Goal: Check status: Check status

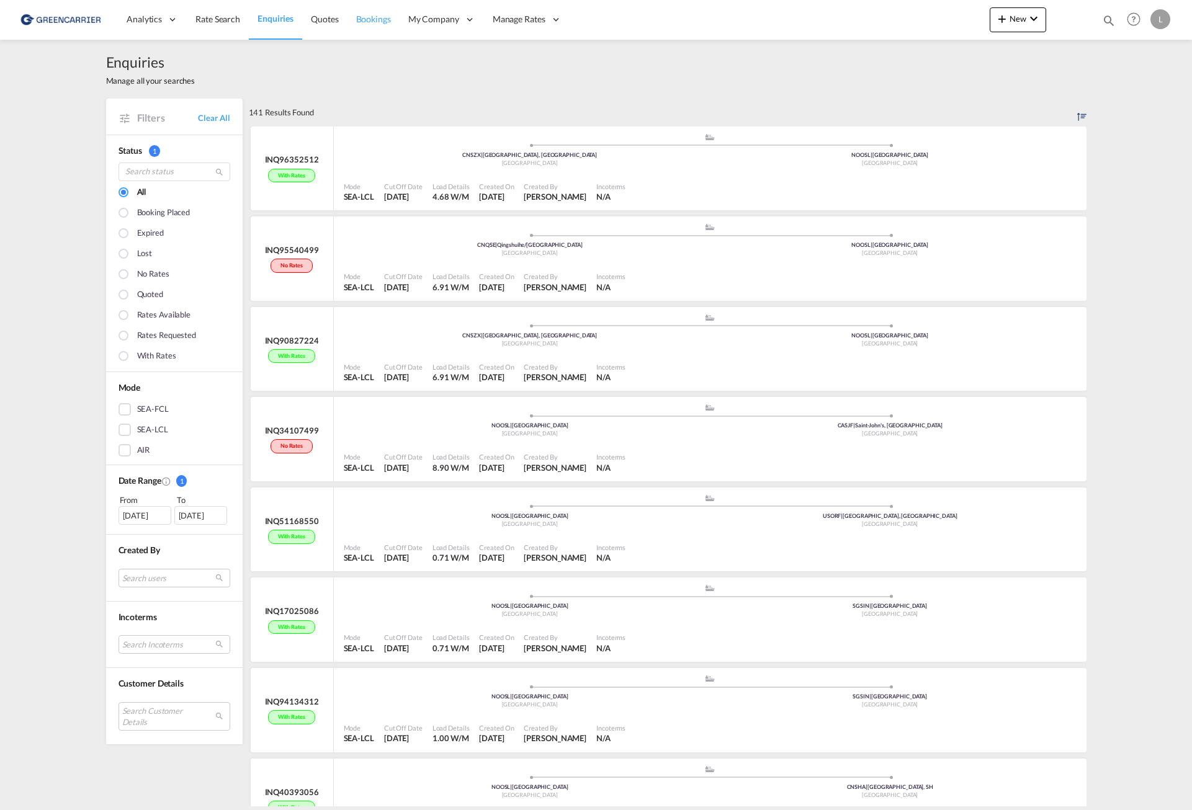
click at [356, 22] on span "Bookings" at bounding box center [373, 19] width 35 height 11
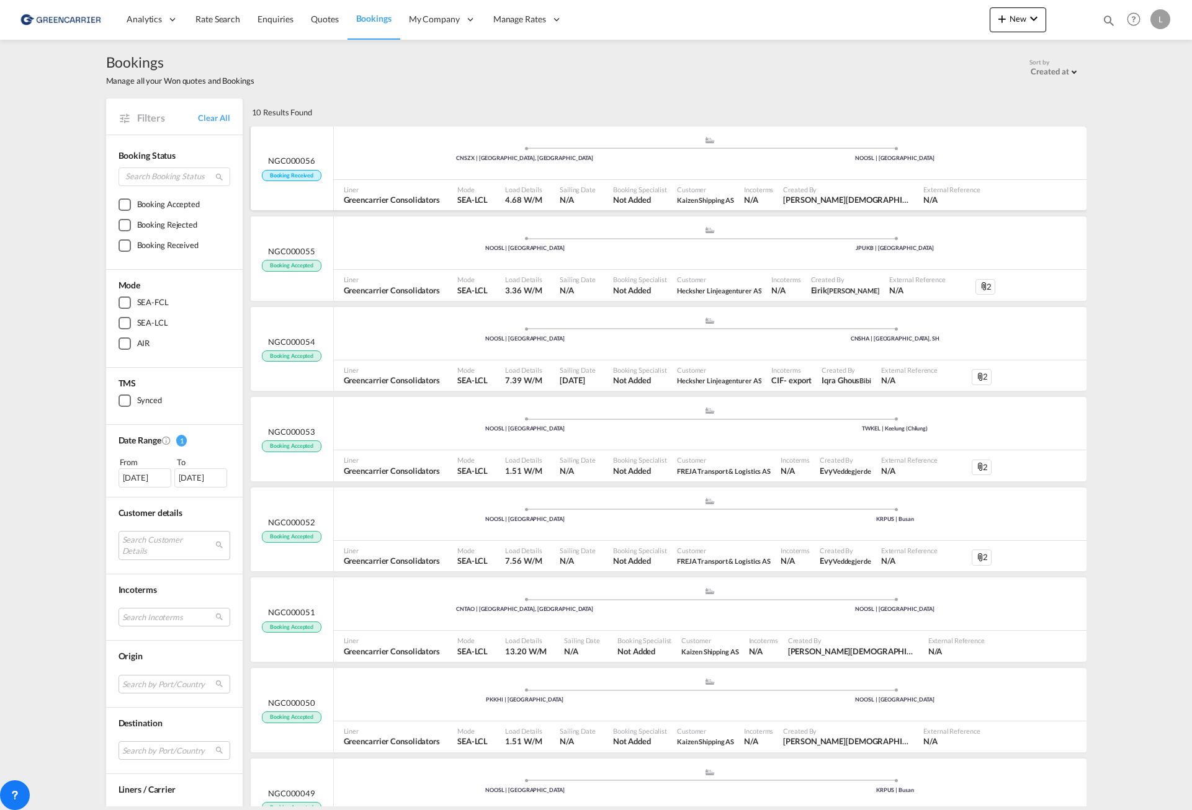
click at [437, 167] on div ".a{fill:#aaa8ad;} .a{fill:#aaa8ad;} CNSZX | [GEOGRAPHIC_DATA], GD [GEOGRAPHIC_D…" at bounding box center [710, 154] width 752 height 37
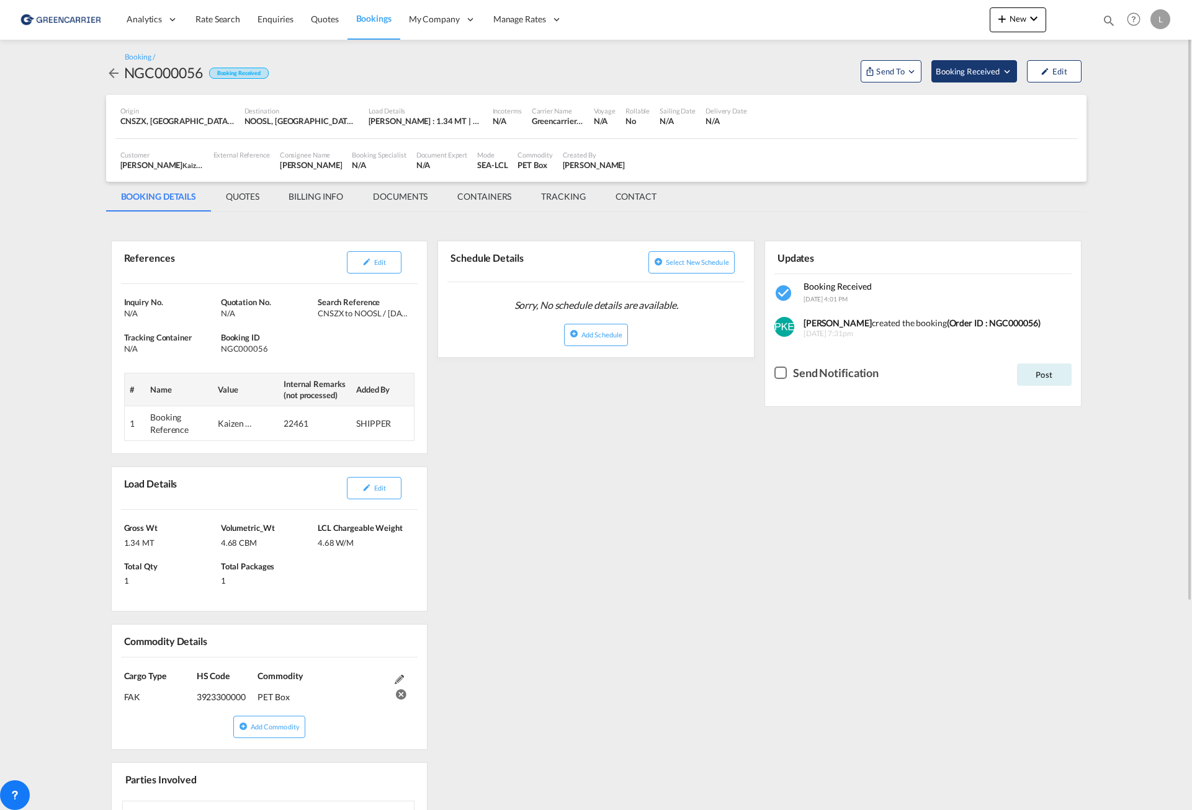
click at [986, 71] on span "Booking Received" at bounding box center [967, 71] width 65 height 12
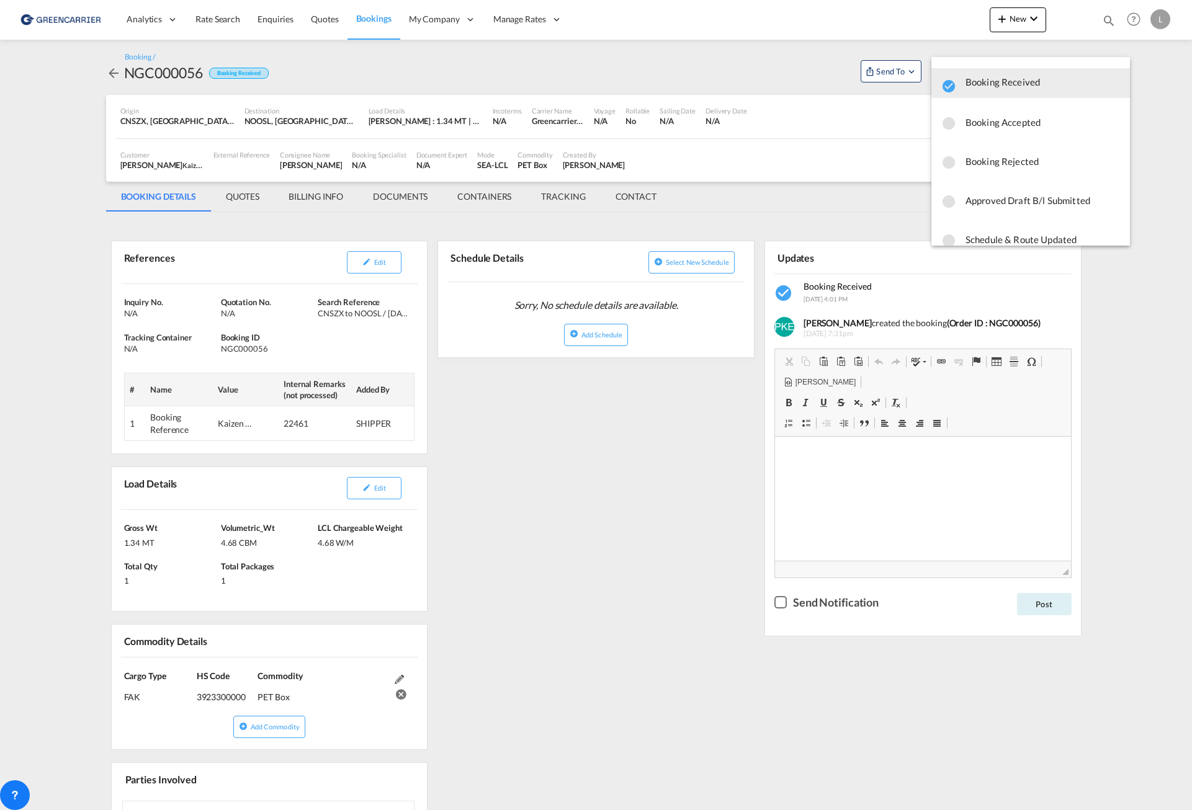
click at [1002, 120] on span "Booking Accepted" at bounding box center [1042, 122] width 154 height 22
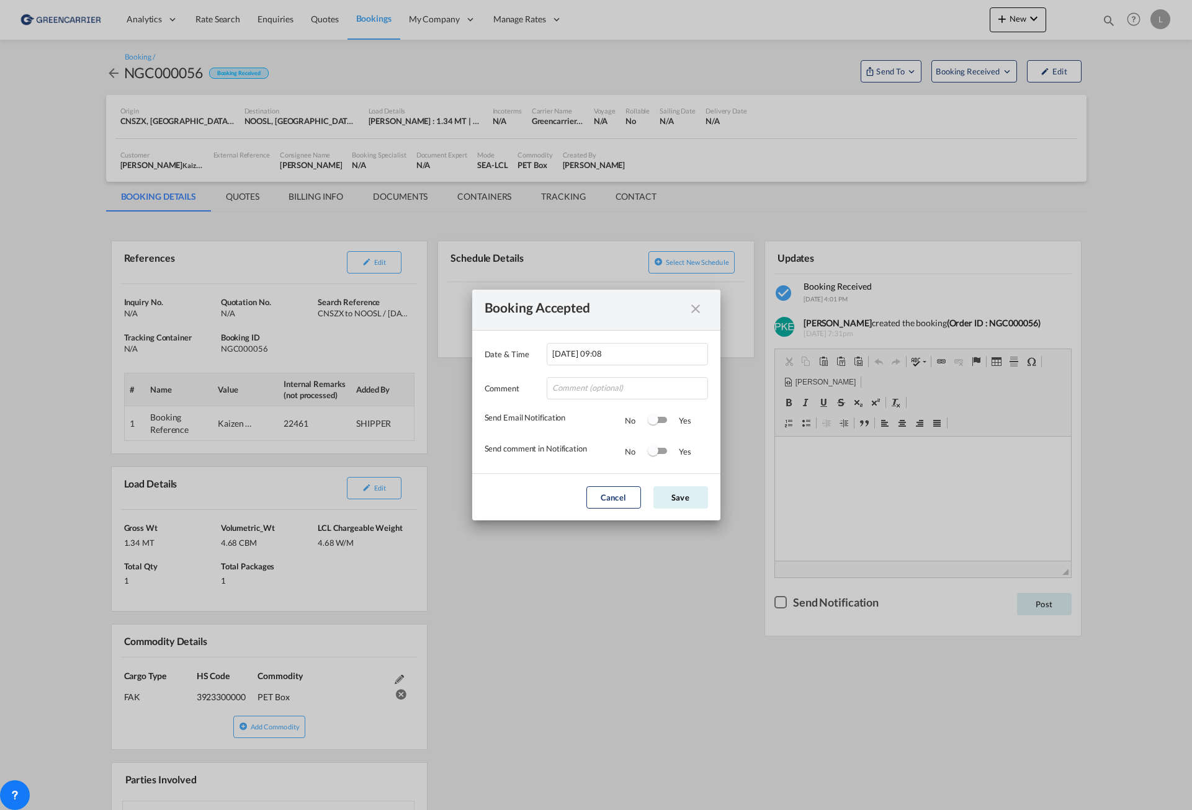
click at [657, 424] on div "Switch 1" at bounding box center [657, 420] width 19 height 15
click at [682, 499] on button "Save" at bounding box center [680, 497] width 55 height 22
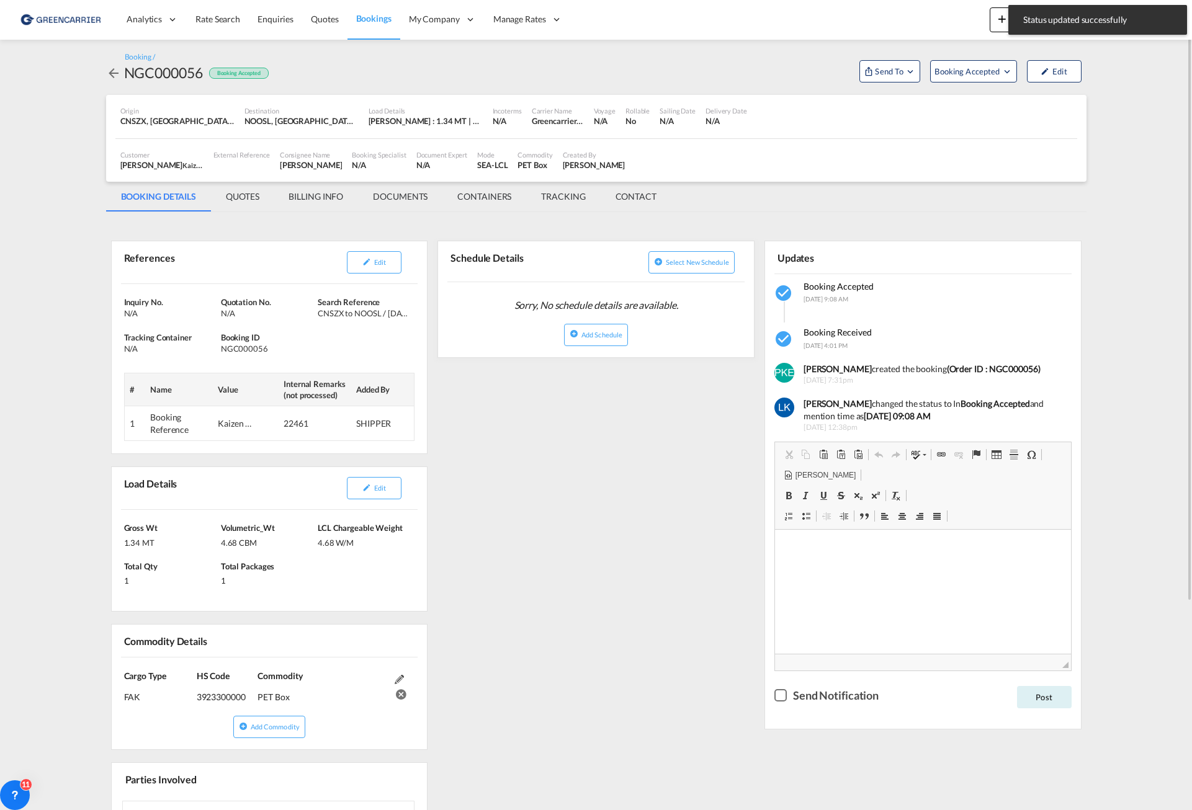
scroll to position [281, 0]
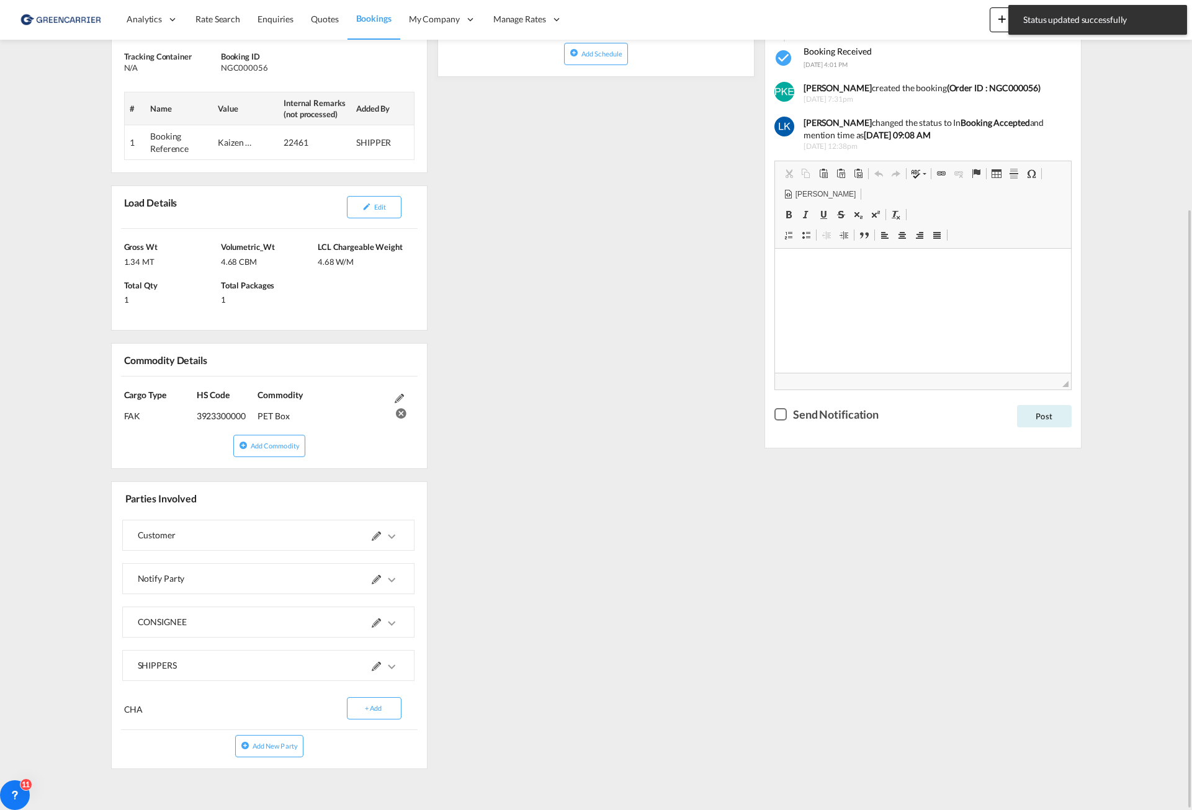
click at [393, 668] on md-icon "icons/ic_keyboard_arrow_right_black_24px.svg" at bounding box center [391, 666] width 15 height 15
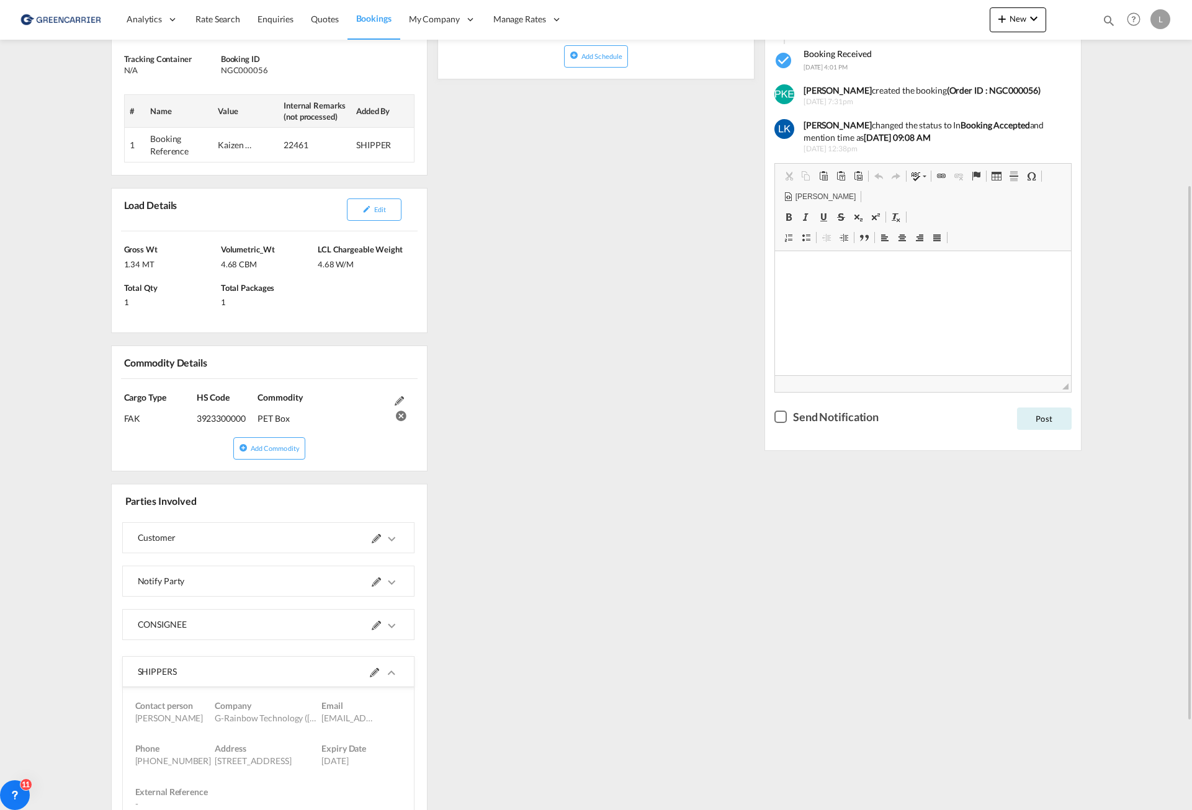
scroll to position [412, 0]
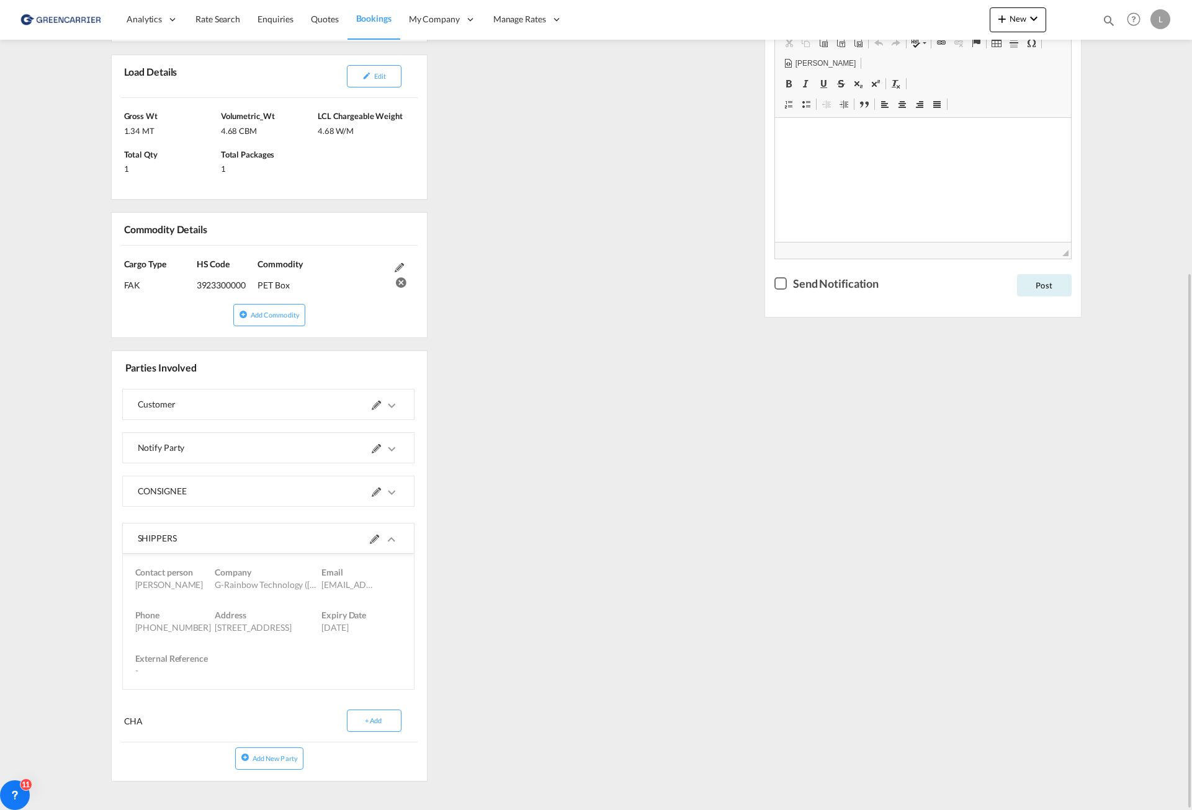
click at [379, 535] on md-icon at bounding box center [374, 539] width 9 height 9
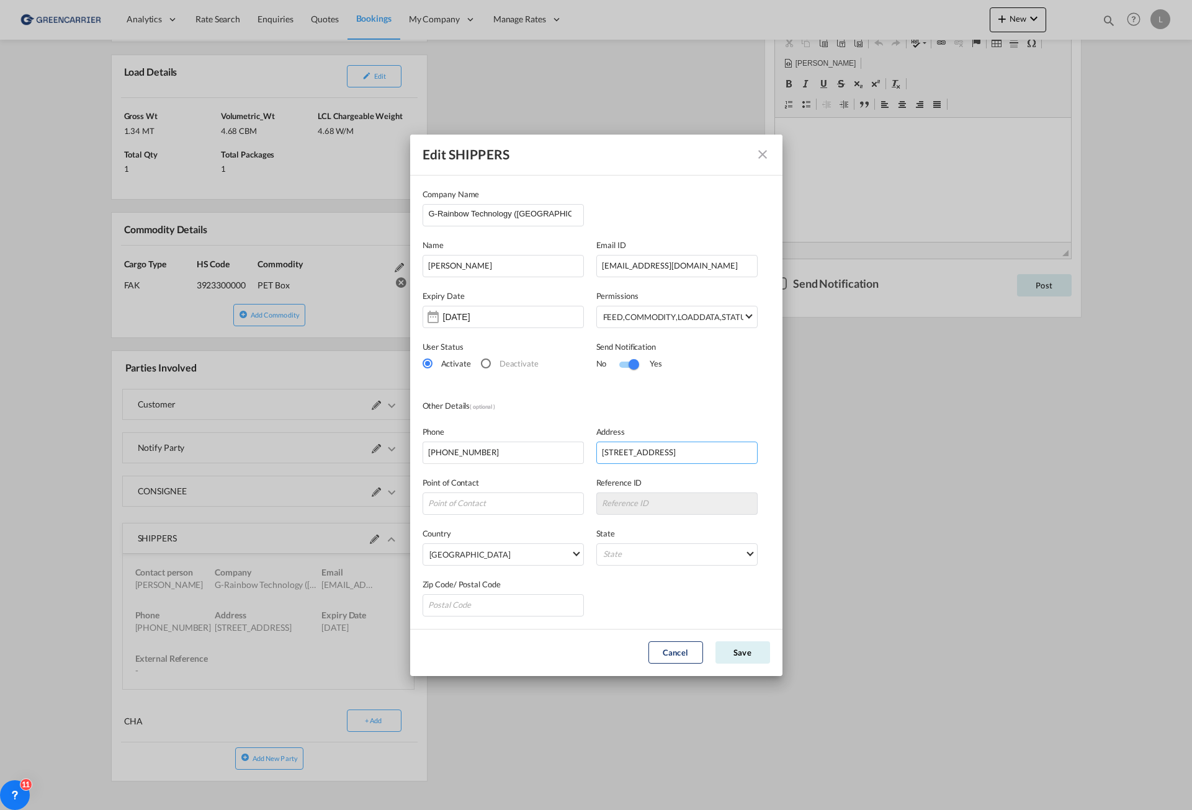
click at [702, 454] on input "[STREET_ADDRESS]" at bounding box center [676, 453] width 161 height 22
drag, startPoint x: 672, startPoint y: 453, endPoint x: 816, endPoint y: 452, distance: 143.9
click at [816, 452] on div "Edit SHIPPERS Company Name G-Rainbow Technology ([GEOGRAPHIC_DATA]) CO.，LTD Nam…" at bounding box center [596, 405] width 1192 height 810
click at [747, 354] on div "No Yes" at bounding box center [676, 364] width 161 height 22
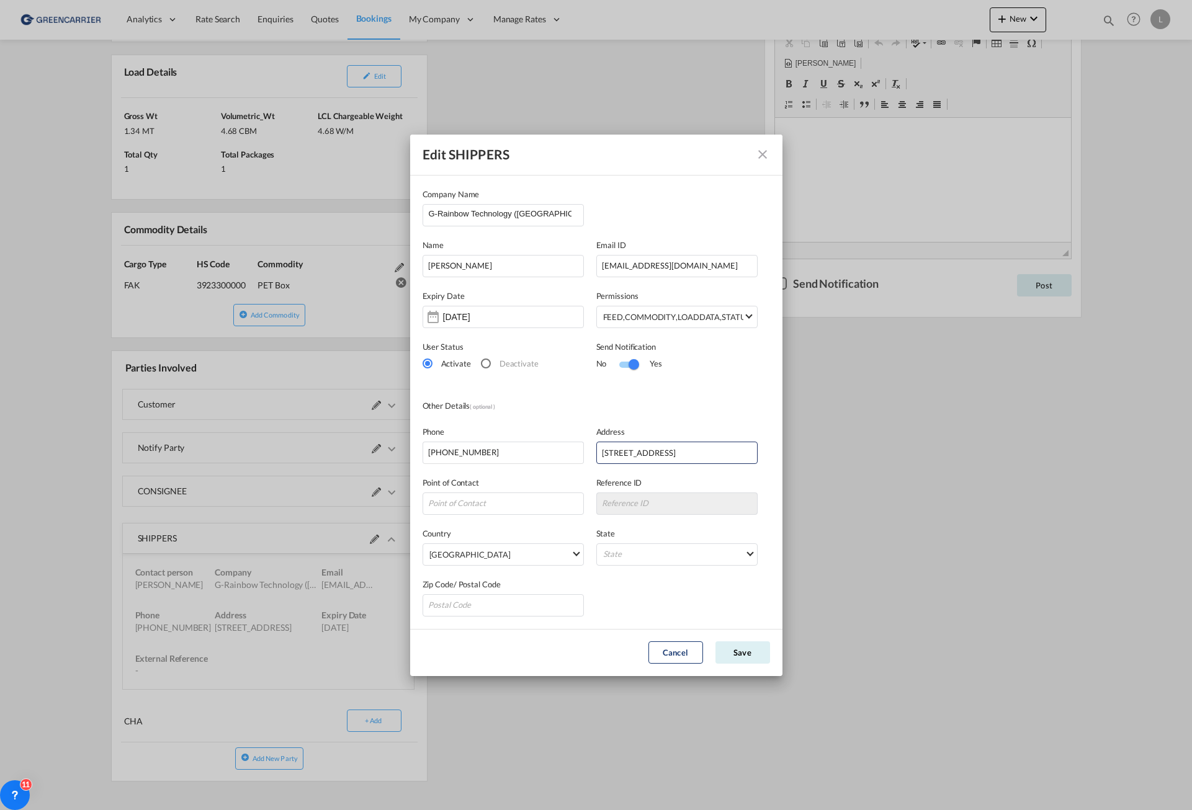
scroll to position [0, 0]
click at [760, 153] on md-icon "icon-close" at bounding box center [762, 154] width 15 height 15
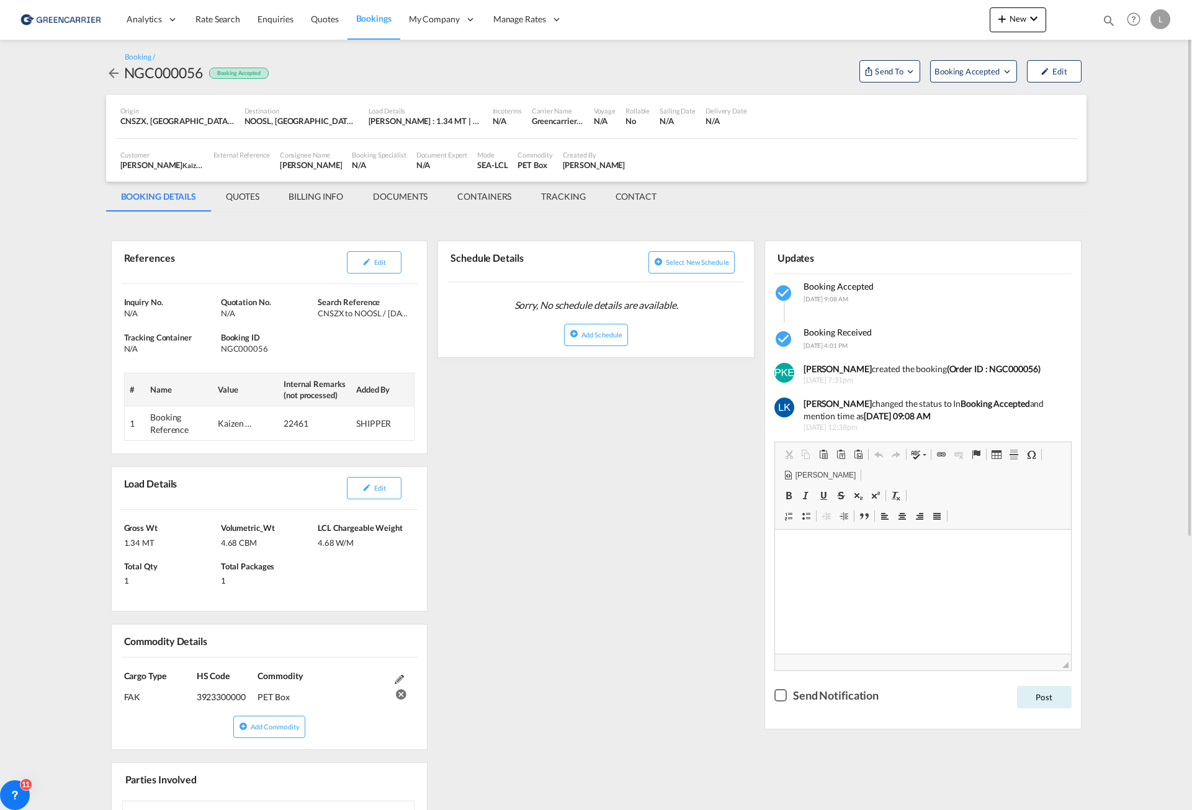
click at [323, 198] on md-tab-item "BILLING INFO" at bounding box center [316, 197] width 84 height 30
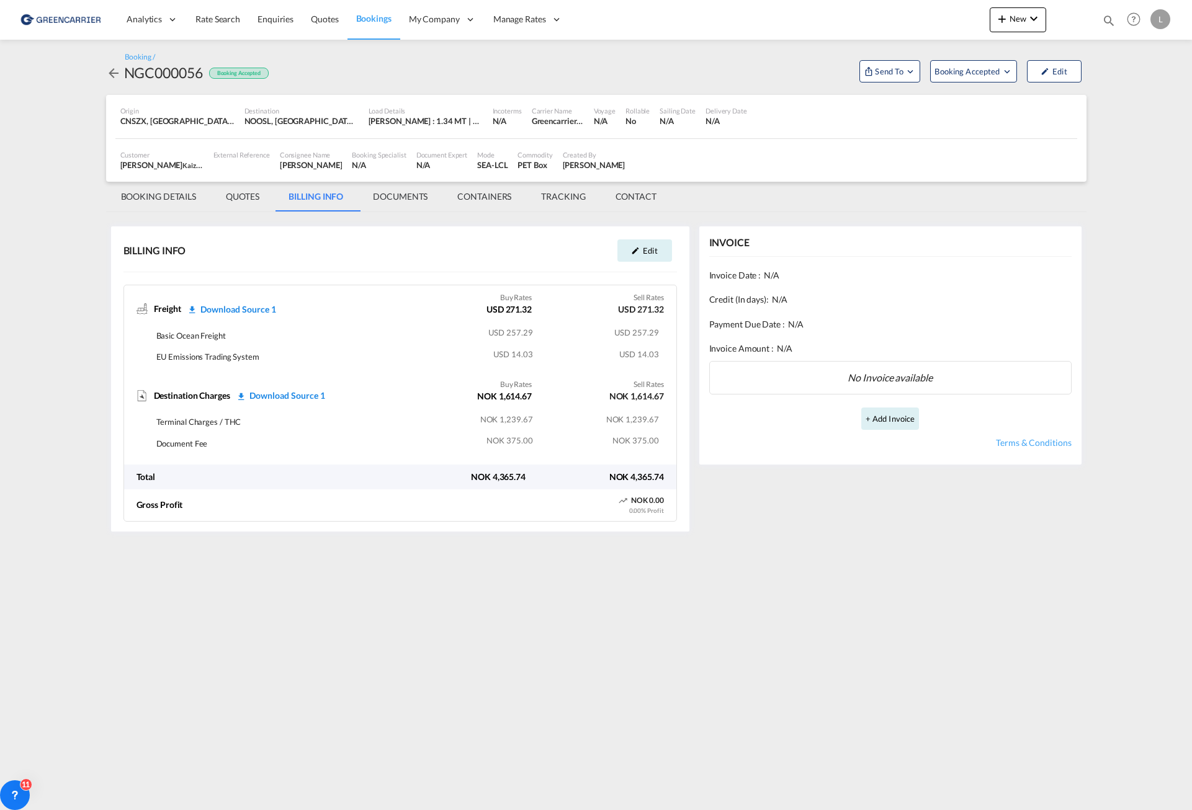
click at [246, 195] on md-tab-item "QUOTES" at bounding box center [242, 197] width 63 height 30
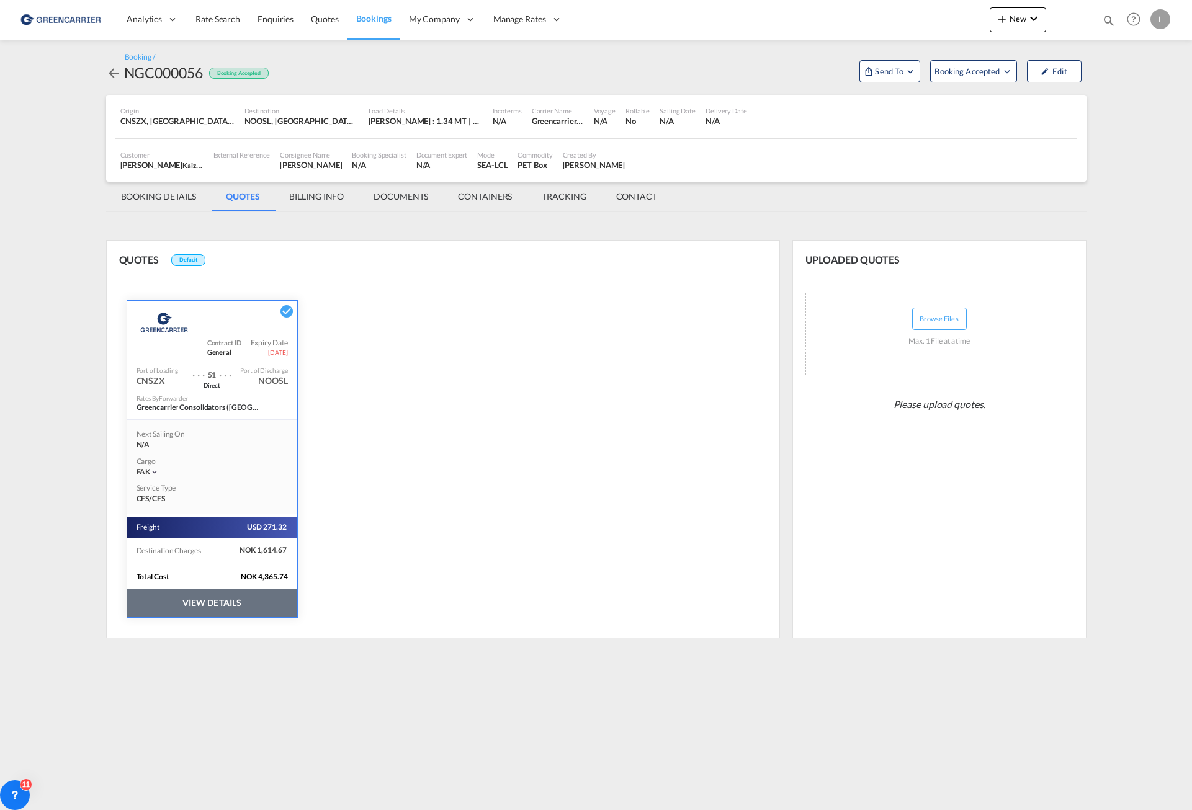
click at [184, 198] on md-tab-item "BOOKING DETAILS" at bounding box center [158, 197] width 105 height 30
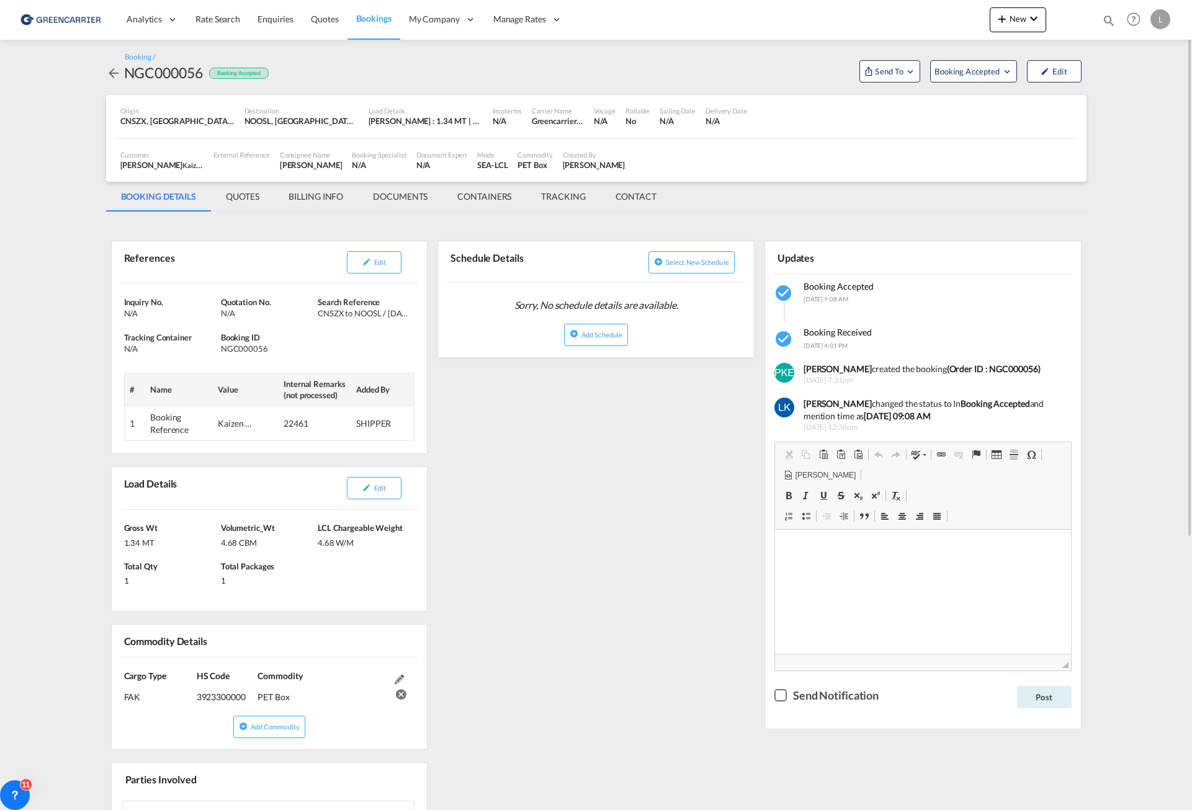
scroll to position [62, 0]
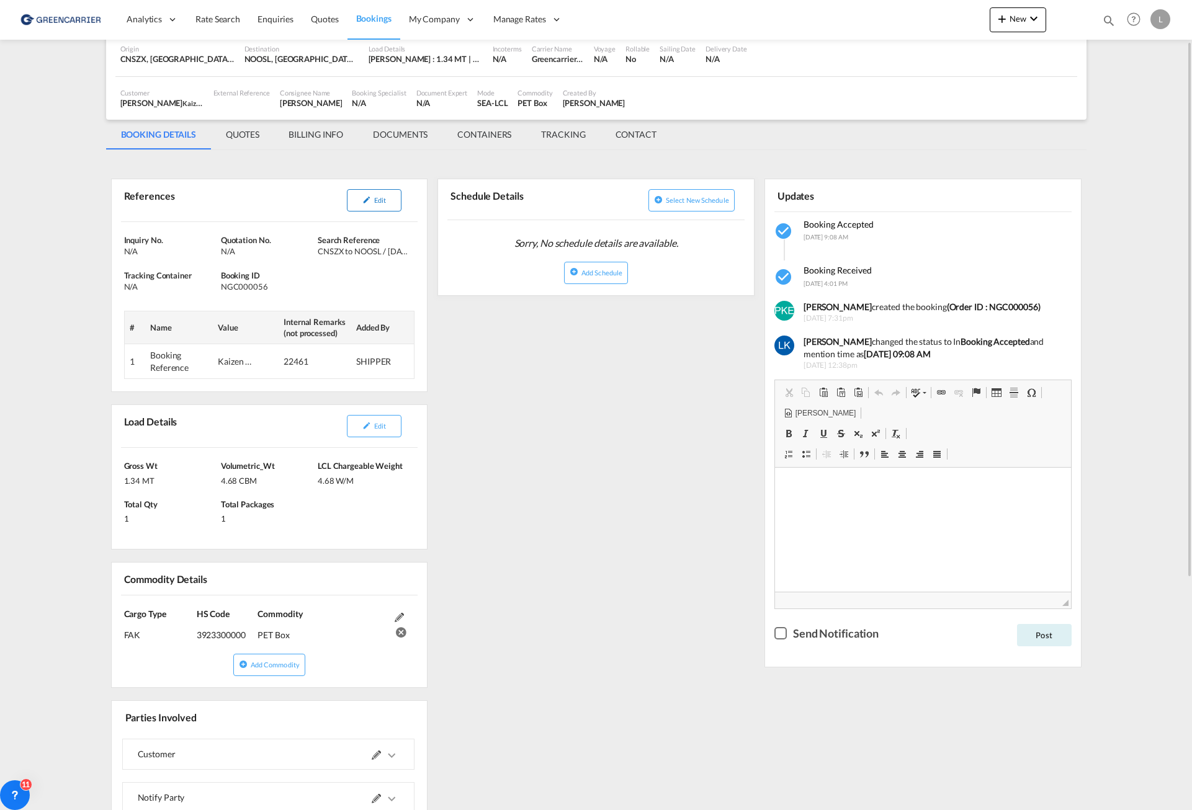
click at [371, 200] on md-icon "icon-pencil" at bounding box center [366, 199] width 9 height 9
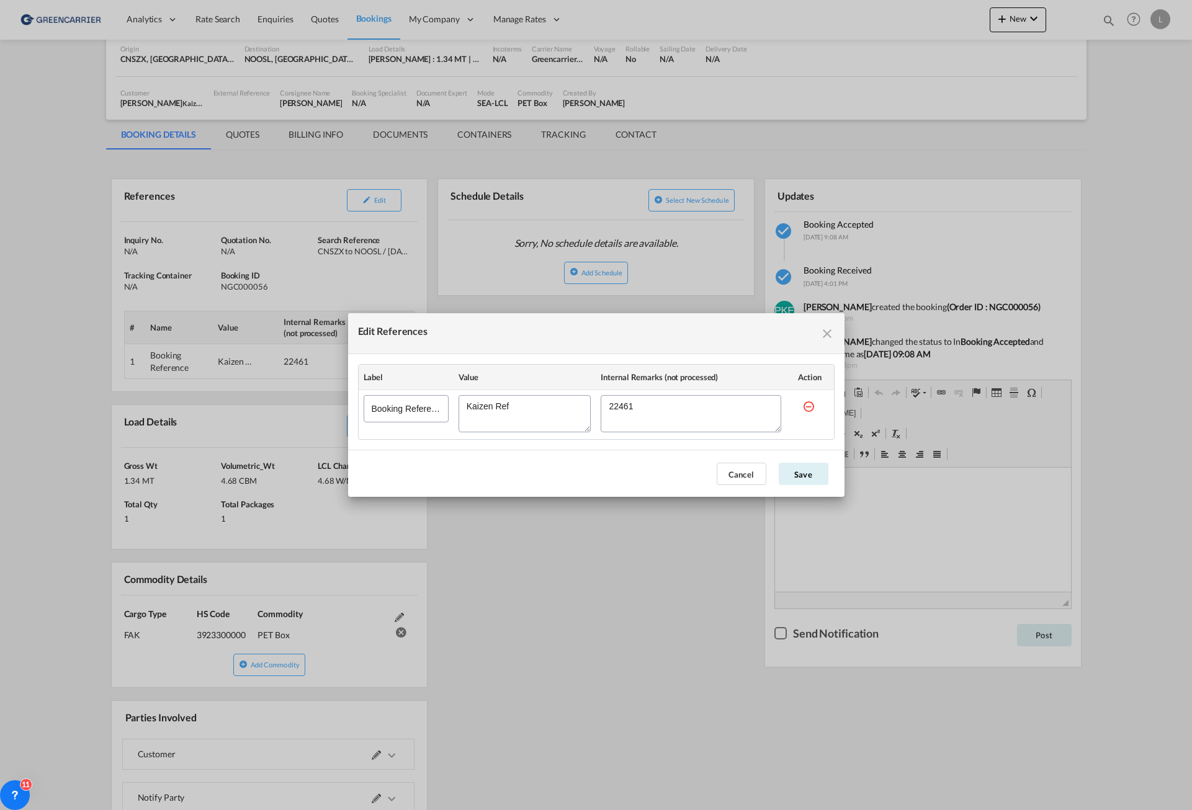
drag, startPoint x: 640, startPoint y: 406, endPoint x: 560, endPoint y: 414, distance: 80.4
click at [560, 414] on tr "Booking Reference" at bounding box center [596, 415] width 475 height 50
click at [828, 333] on md-icon "icon-close fg-AAA8AD cursor" at bounding box center [826, 333] width 15 height 15
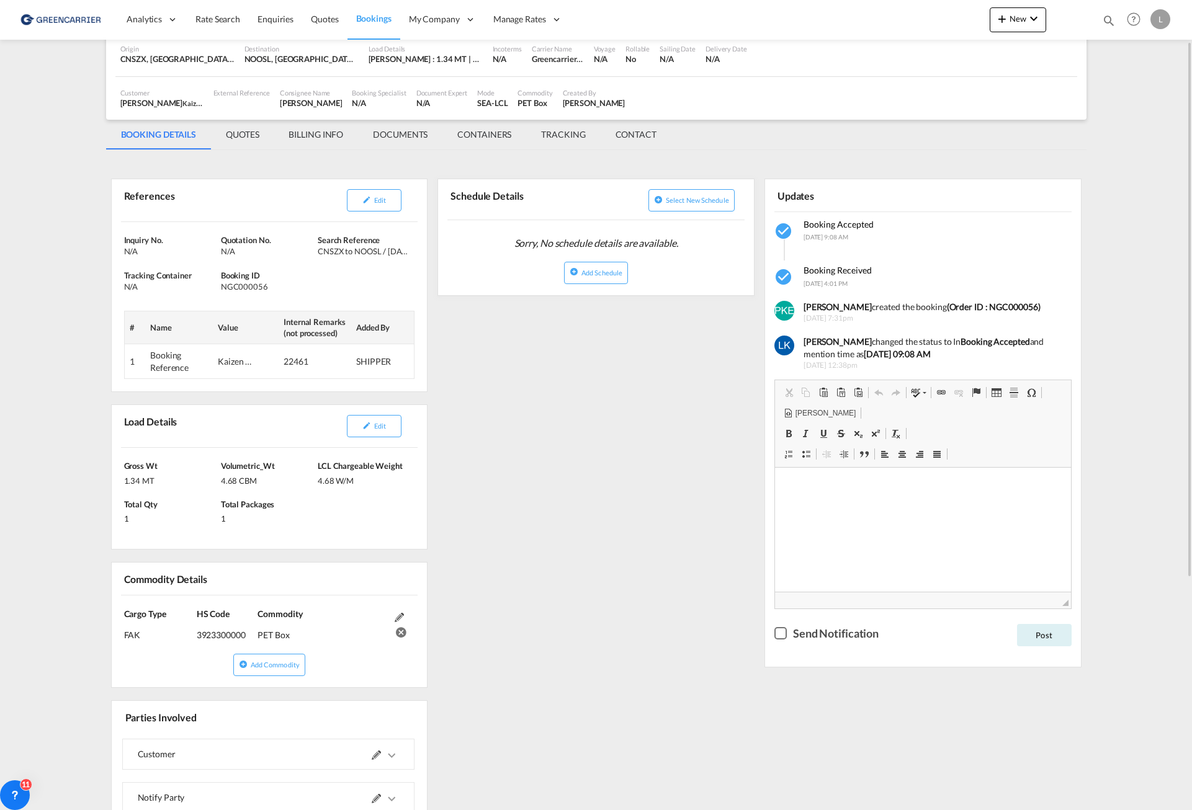
click at [318, 238] on div "Quotation No. N/A" at bounding box center [269, 245] width 97 height 22
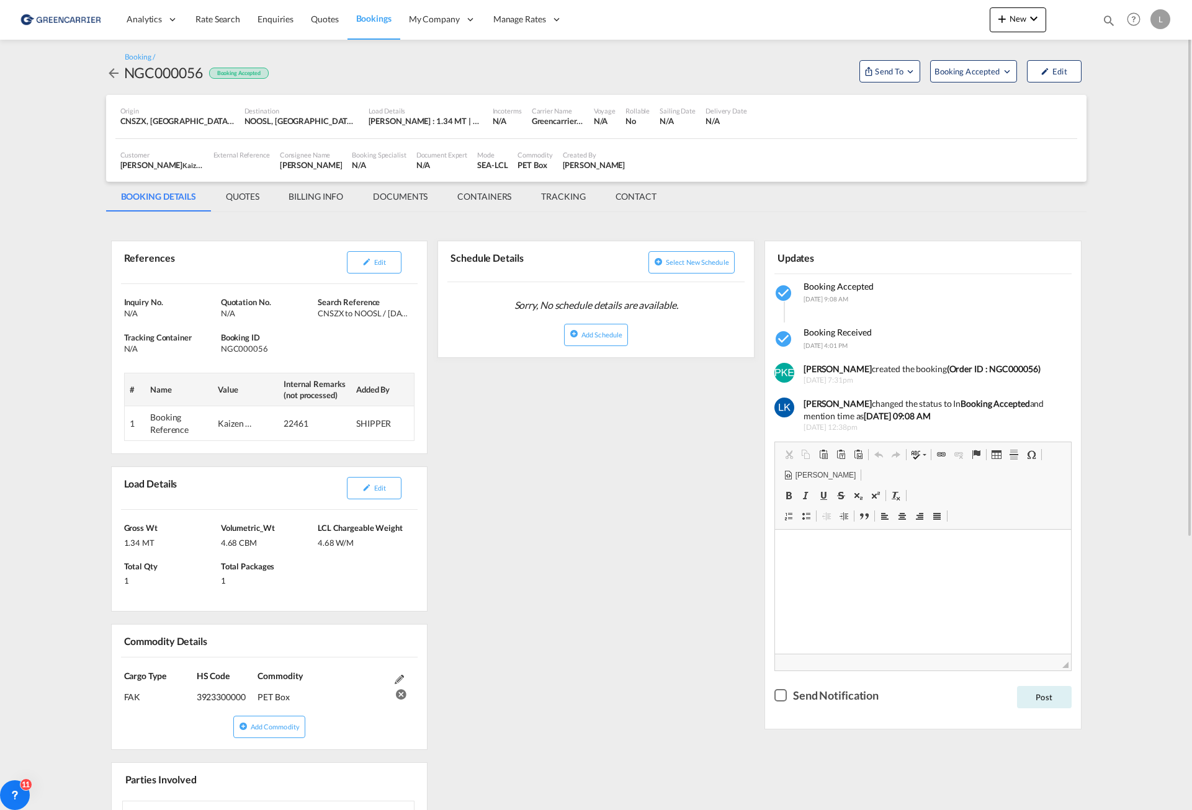
scroll to position [124, 0]
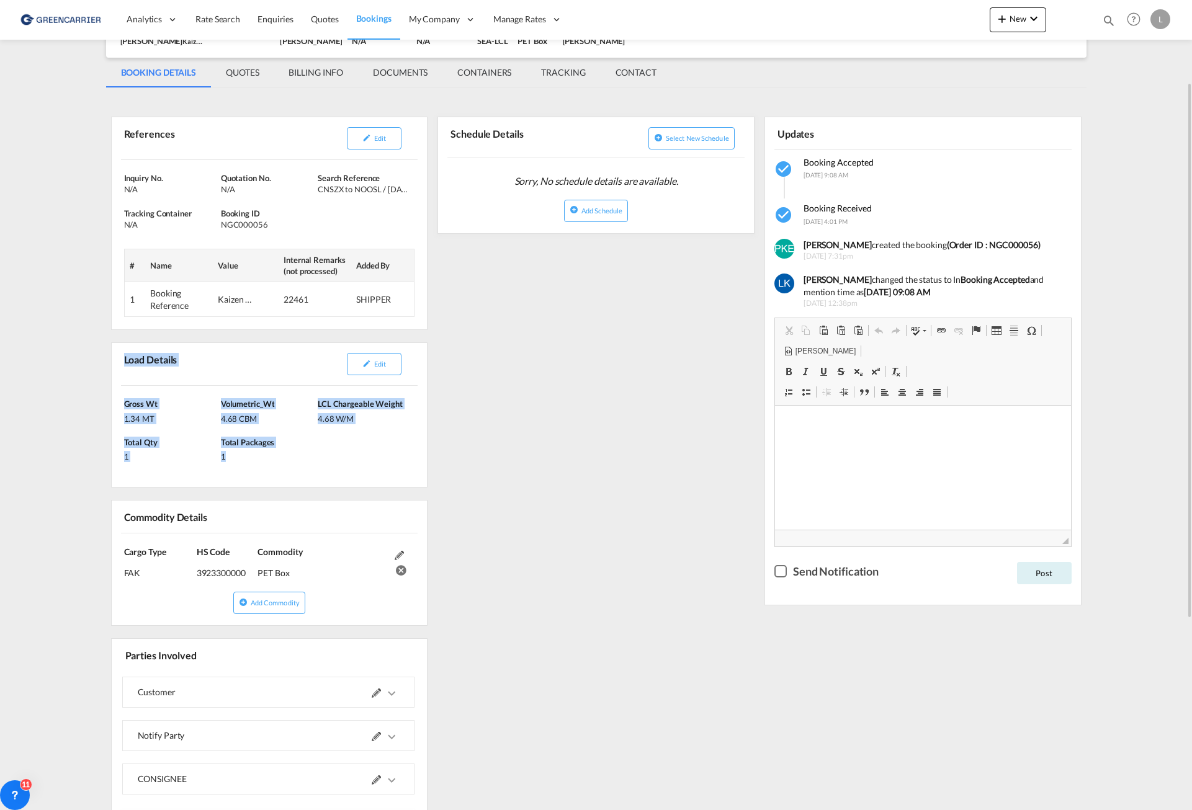
drag, startPoint x: 125, startPoint y: 345, endPoint x: 380, endPoint y: 444, distance: 272.5
click at [380, 444] on div "Load Details Edit [PERSON_NAME] 1.34 MT Volumetric_Wt 4.68 CBM LCL Chargeable W…" at bounding box center [269, 414] width 317 height 145
copy div "Load Details Edit [PERSON_NAME] 1.34 MT Volumetric_Wt 4.68 CBM LCL Chargeable W…"
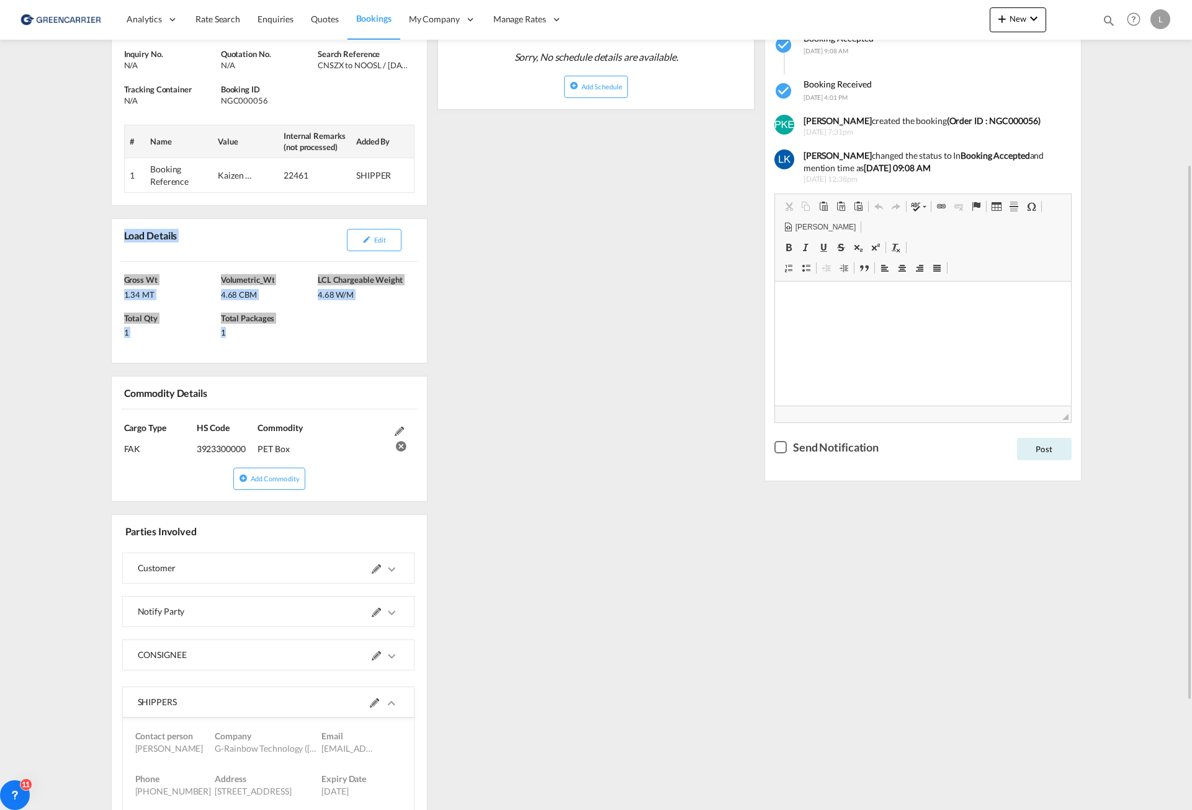
drag, startPoint x: 210, startPoint y: 406, endPoint x: 187, endPoint y: 399, distance: 24.5
click at [210, 409] on div "Cargo Type FAK (IMCO Code : 0) HS Code 3923300000 Commodity PET Box" at bounding box center [270, 438] width 316 height 58
drag, startPoint x: 125, startPoint y: 380, endPoint x: 363, endPoint y: 429, distance: 243.8
click at [363, 429] on div "Commodity Details Cargo Type FAK (IMCO Code : 0) HS Code 3923300000 Commodity P…" at bounding box center [269, 439] width 317 height 126
copy div "Commodity Details Cargo Type FAK (IMCO Code : 0) HS Code 3923300000 Commodity P…"
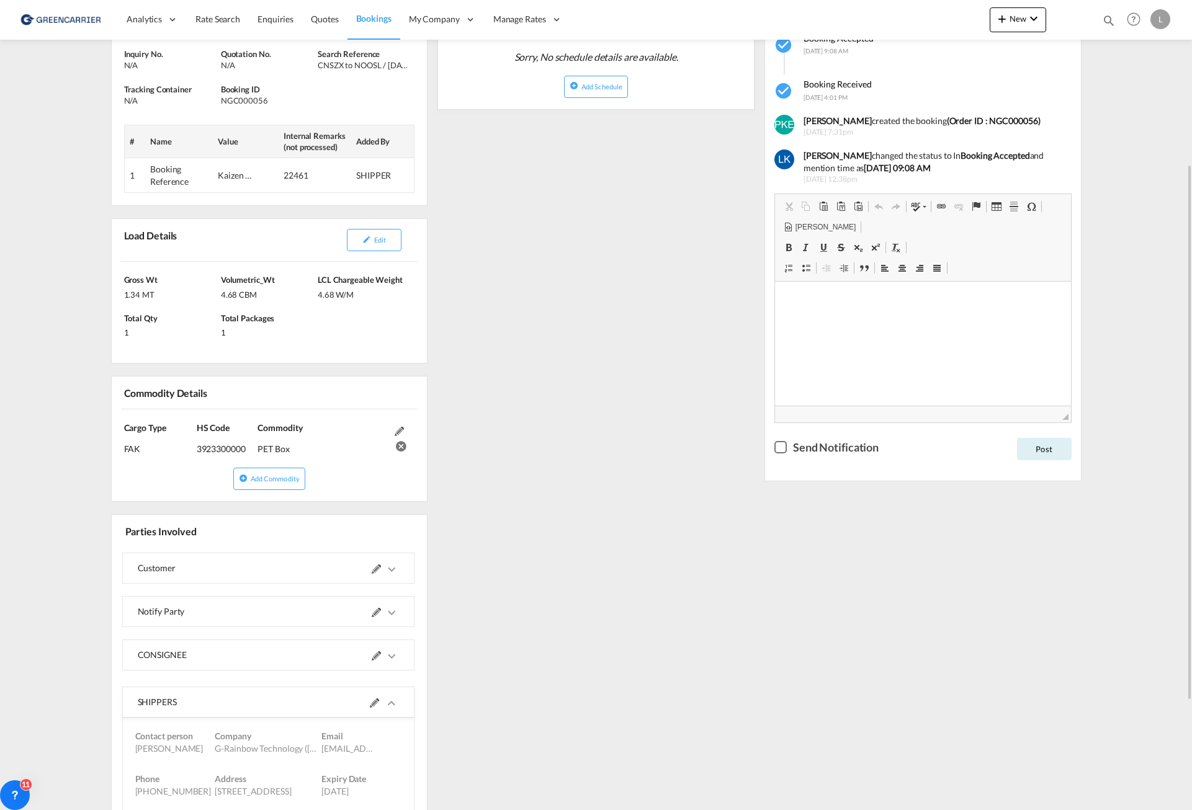
scroll to position [412, 0]
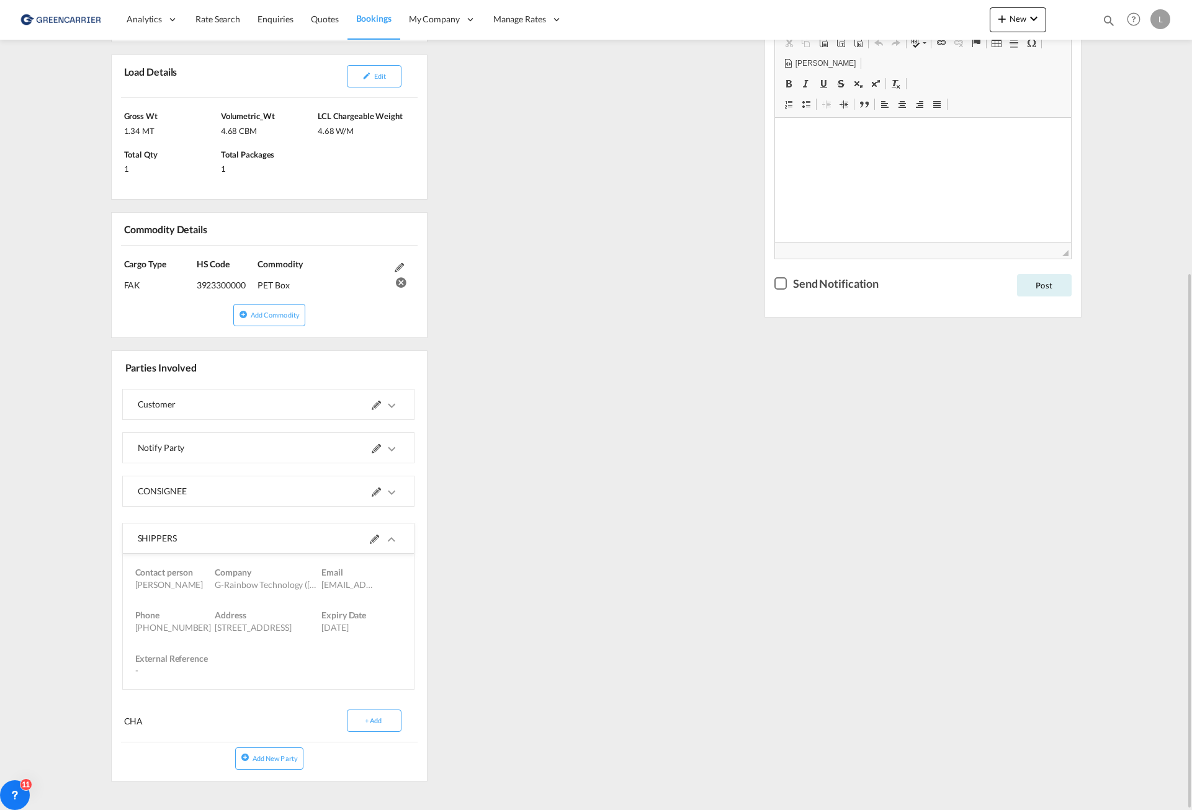
drag, startPoint x: 138, startPoint y: 527, endPoint x: 441, endPoint y: 620, distance: 317.1
click at [414, 620] on md-expansion-panel-expanded "SHIPPERS Contact person [PERSON_NAME] Company G-Rainbow Technology ([GEOGRAPHIC…" at bounding box center [269, 607] width 292 height 166
copy md-expansion-panel-expanded "SHIPPERS Contact person [PERSON_NAME] Company G-Rainbow Technology ([GEOGRAPHIC…"
click at [399, 398] on md-icon "icons/ic_keyboard_arrow_right_black_24px.svg" at bounding box center [391, 405] width 15 height 15
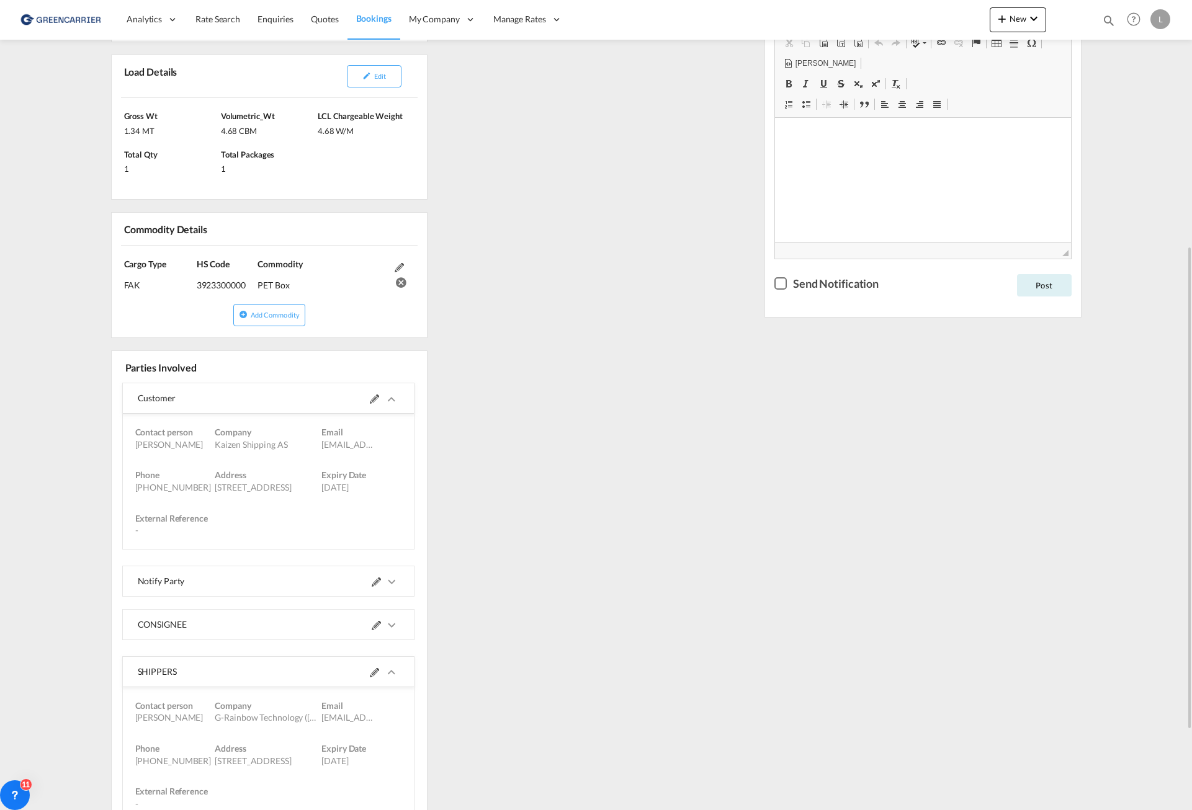
scroll to position [536, 0]
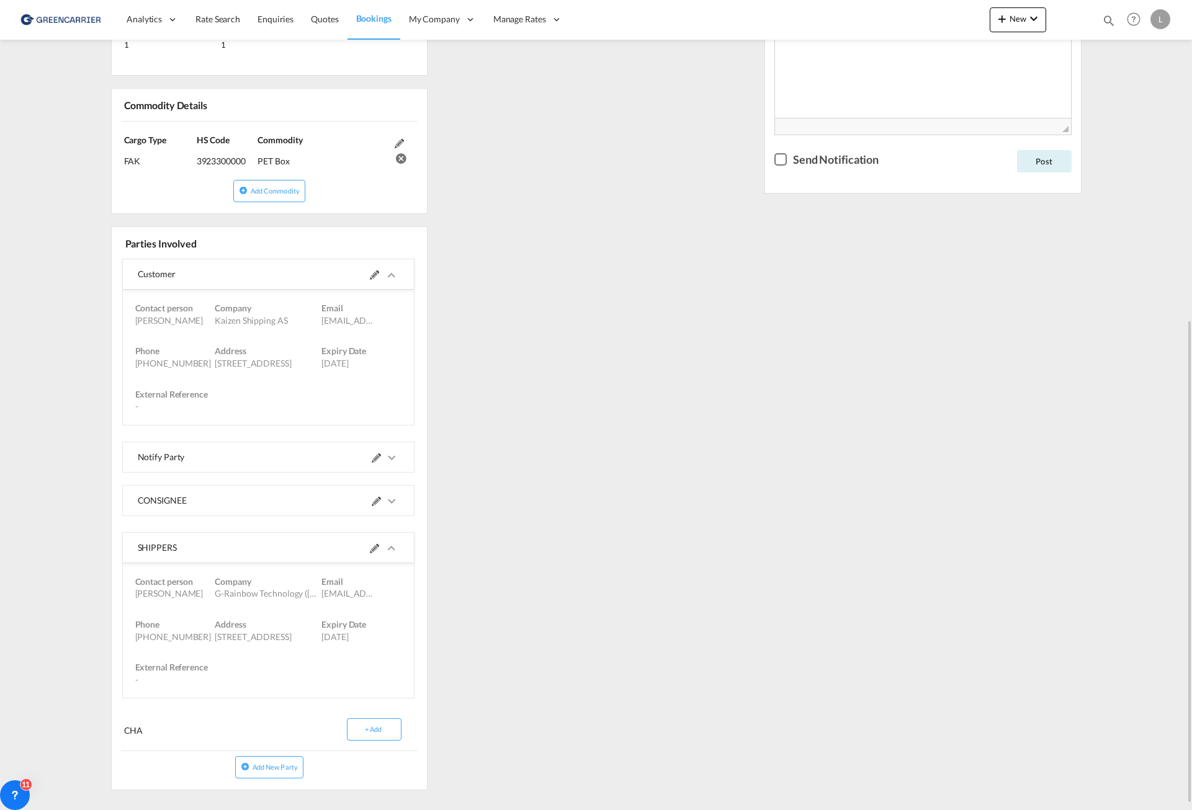
click at [399, 494] on md-icon "icons/ic_keyboard_arrow_right_black_24px.svg" at bounding box center [391, 501] width 15 height 15
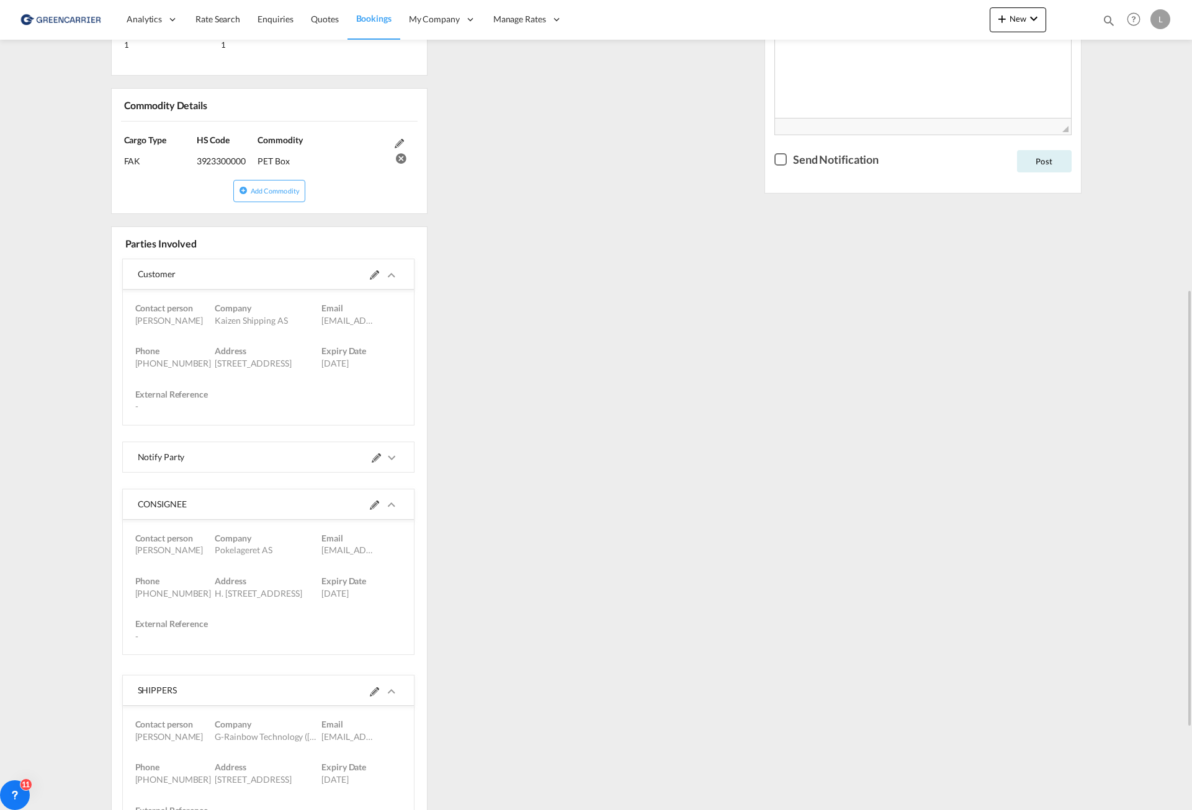
drag, startPoint x: 138, startPoint y: 489, endPoint x: 428, endPoint y: 579, distance: 303.1
click at [414, 579] on md-expansion-panel-expanded "CONSIGNEE Contact person [PERSON_NAME] Company Pokelageret AS Email [EMAIL_ADDR…" at bounding box center [269, 572] width 292 height 166
copy md-expansion-panel-expanded "CONSIGNEE Contact person [PERSON_NAME] Company Pokelageret AS Email [EMAIL_ADDR…"
click at [801, 464] on div "Updates Booking Accepted [DATE] 9:08 AM Booking Received [DATE] 4:01 PM [PERSON…" at bounding box center [922, 312] width 327 height 1251
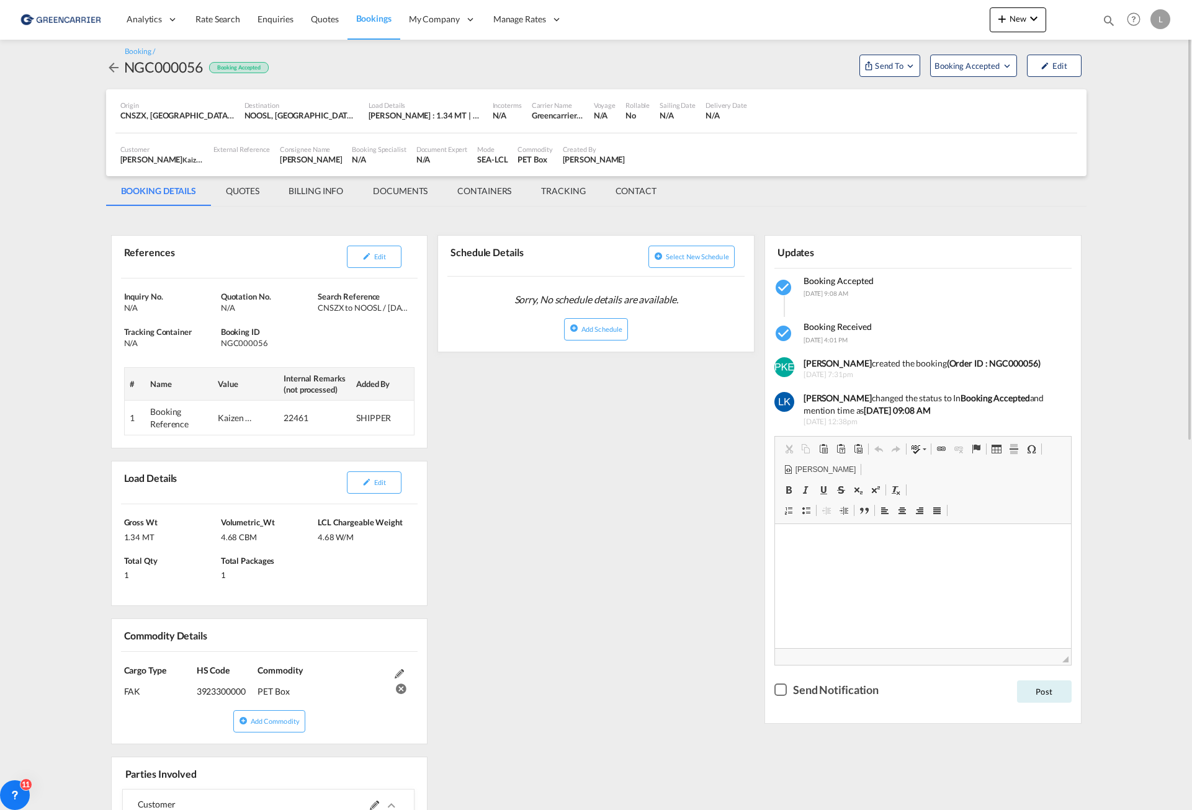
scroll to position [0, 0]
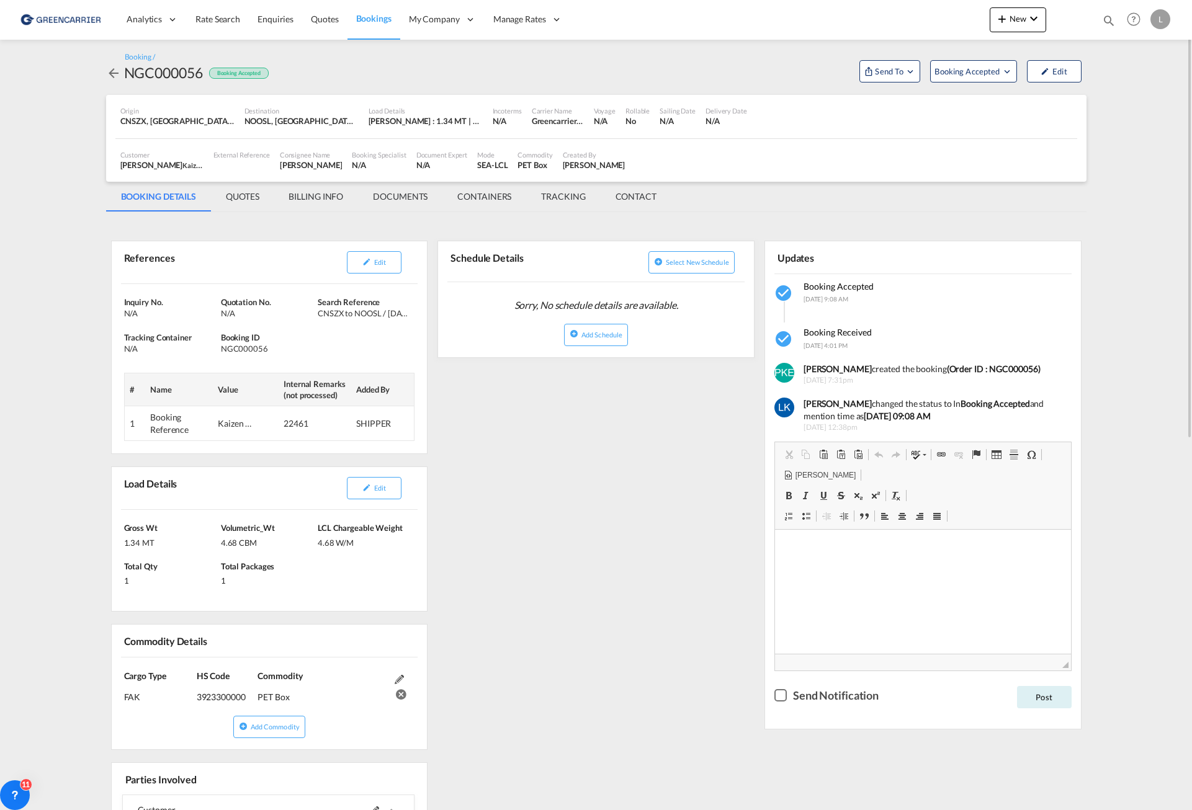
click at [228, 197] on md-tab-item "QUOTES" at bounding box center [242, 197] width 63 height 30
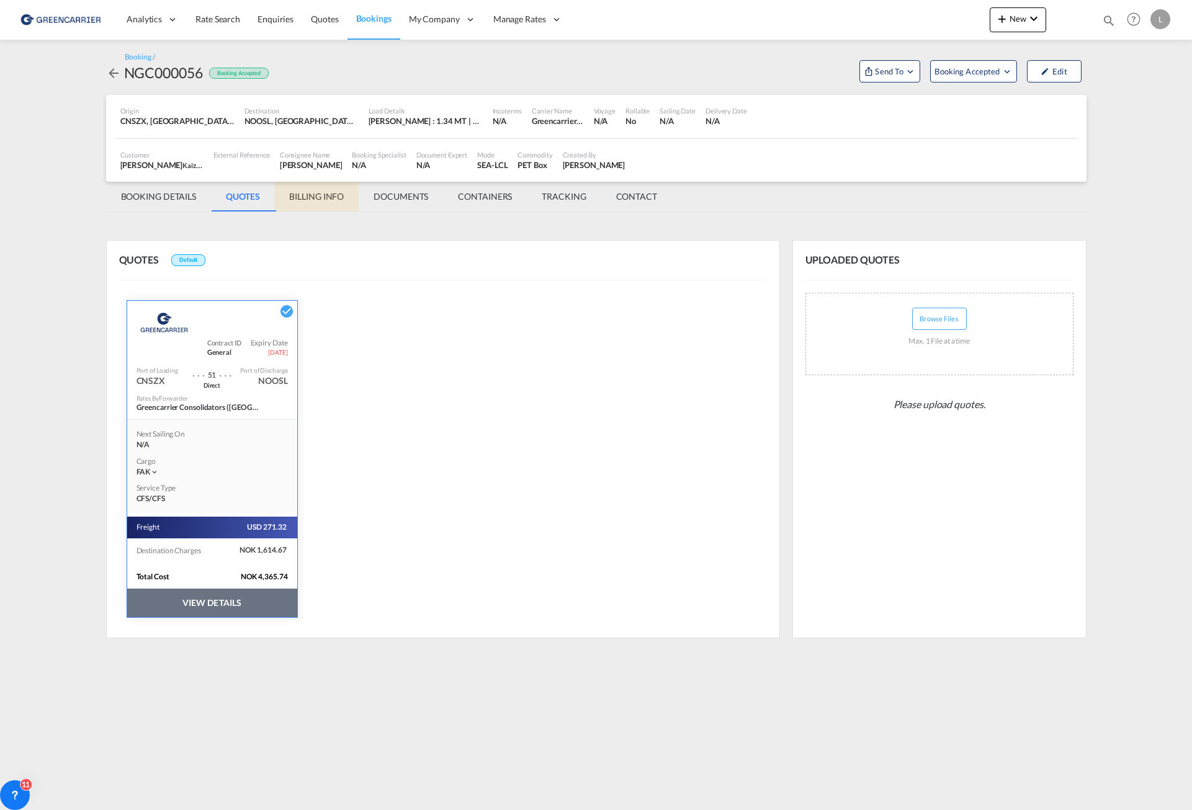
click at [318, 198] on md-tab-item "BILLING INFO" at bounding box center [316, 197] width 84 height 30
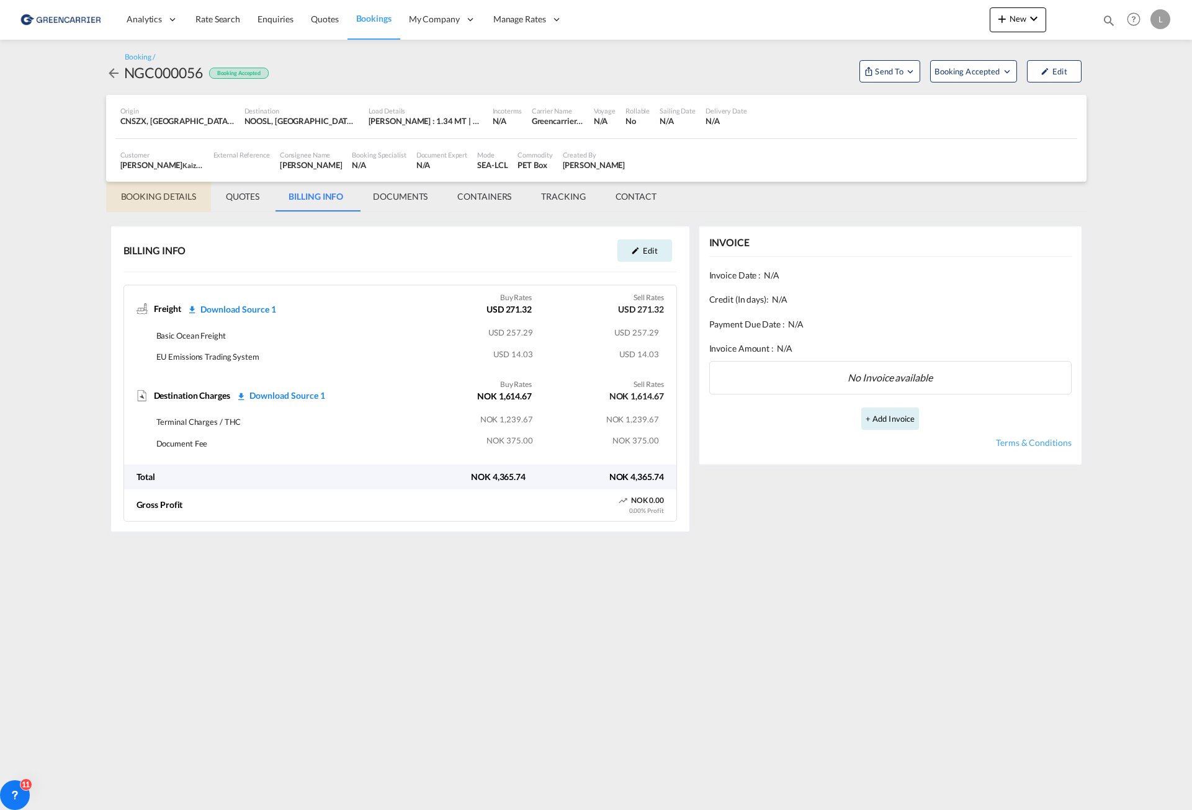
click at [176, 198] on md-tab-item "BOOKING DETAILS" at bounding box center [158, 197] width 105 height 30
